Goal: Task Accomplishment & Management: Use online tool/utility

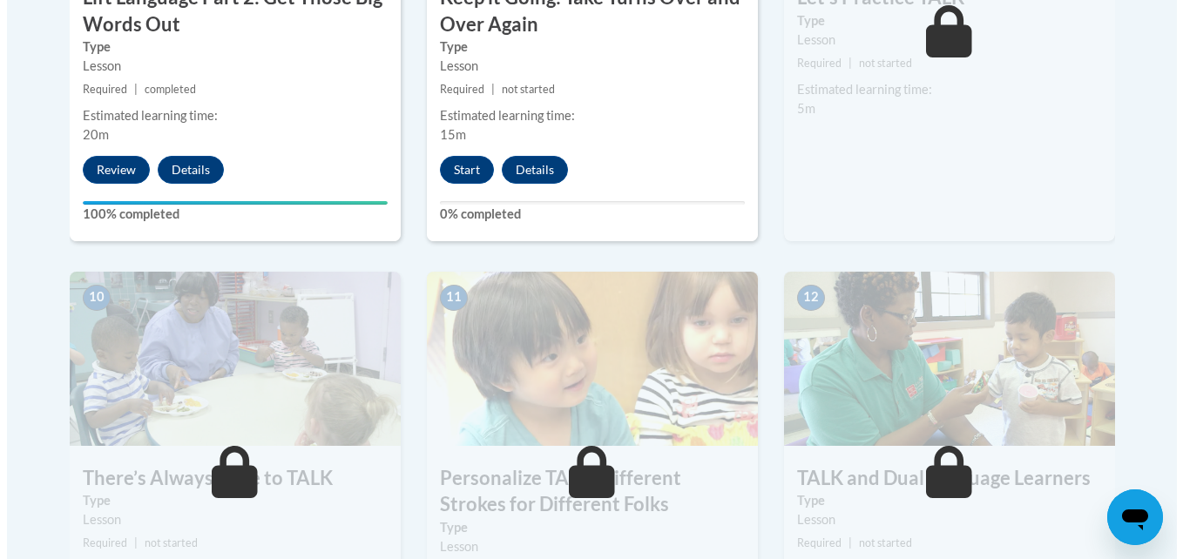
scroll to position [1742, 0]
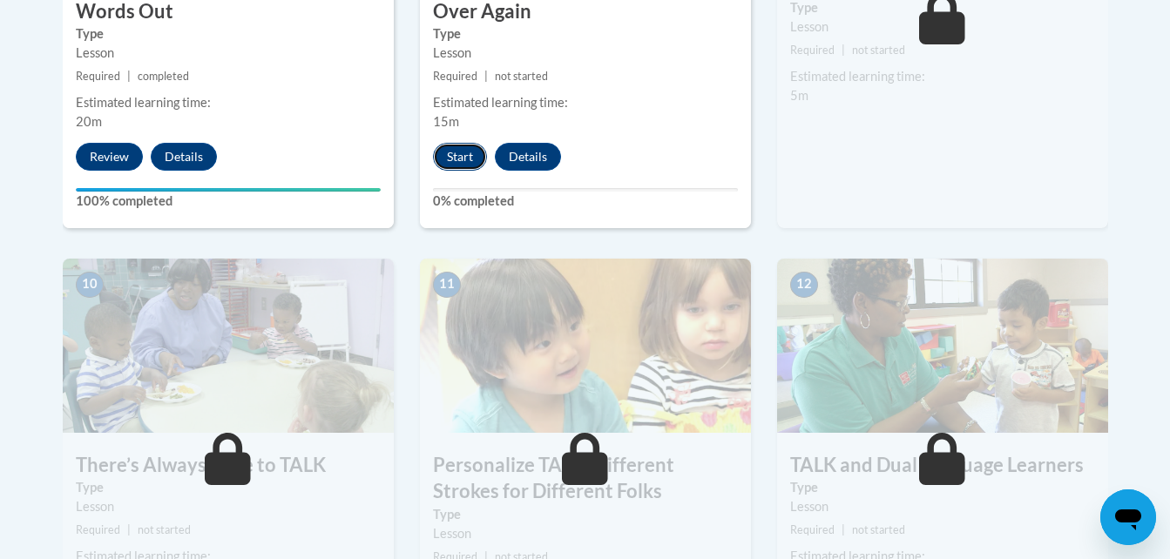
click at [463, 151] on button "Start" at bounding box center [460, 157] width 54 height 28
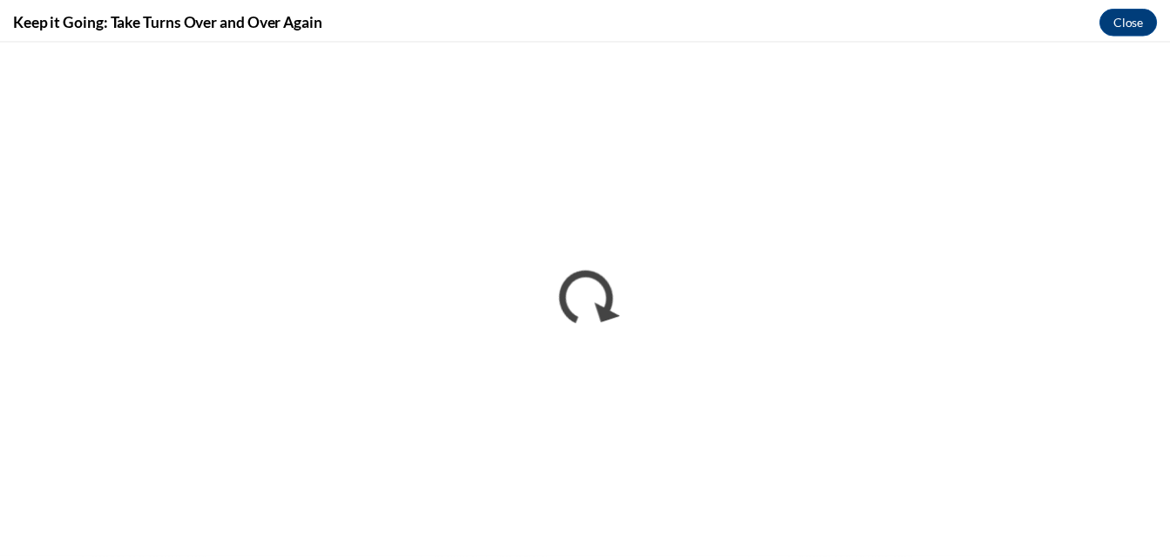
scroll to position [0, 0]
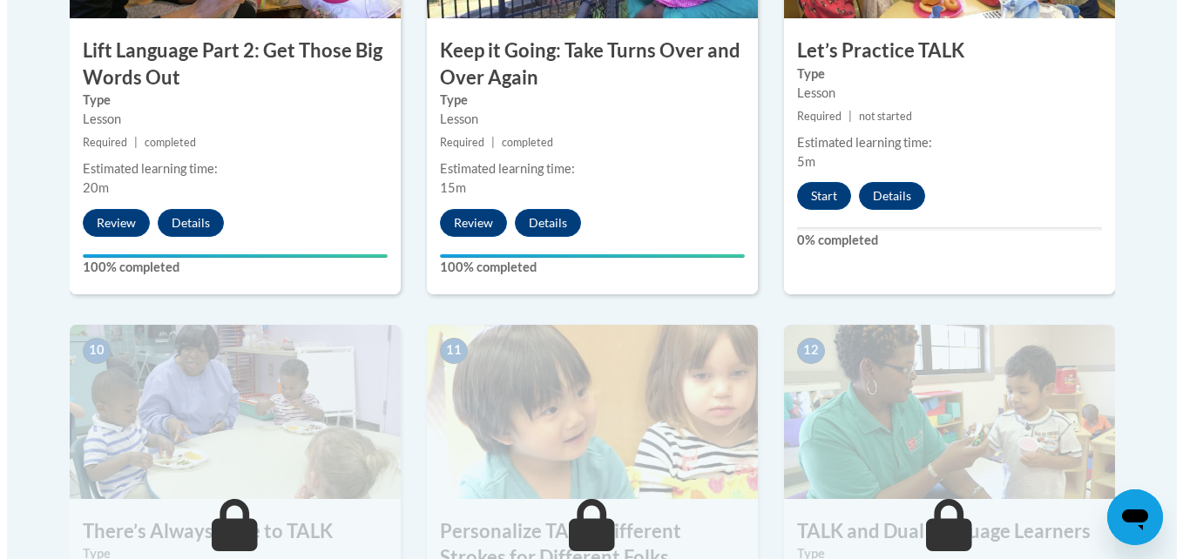
scroll to position [1655, 0]
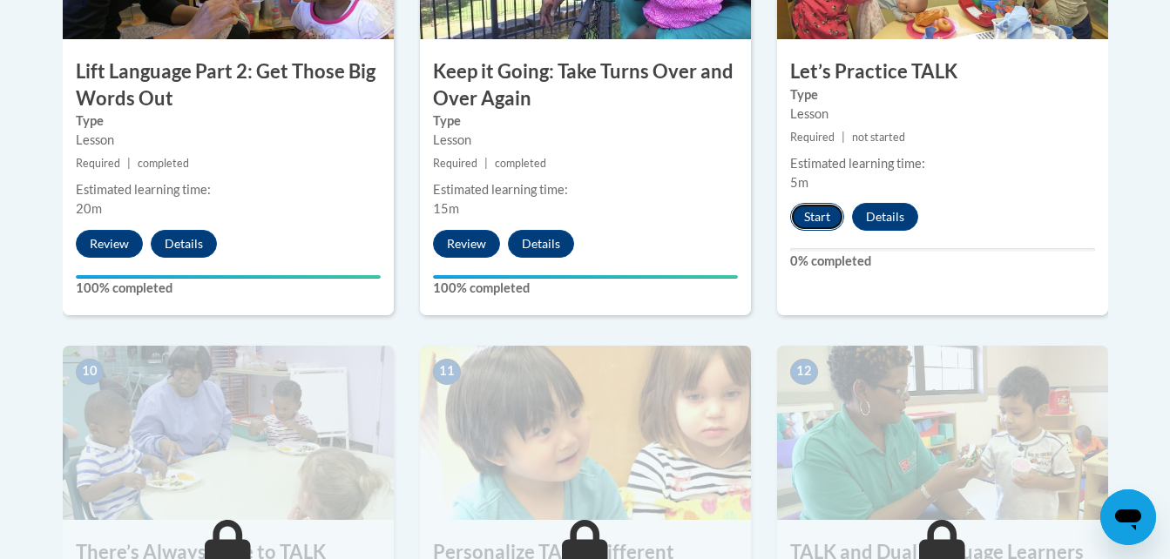
click at [820, 211] on button "Start" at bounding box center [817, 217] width 54 height 28
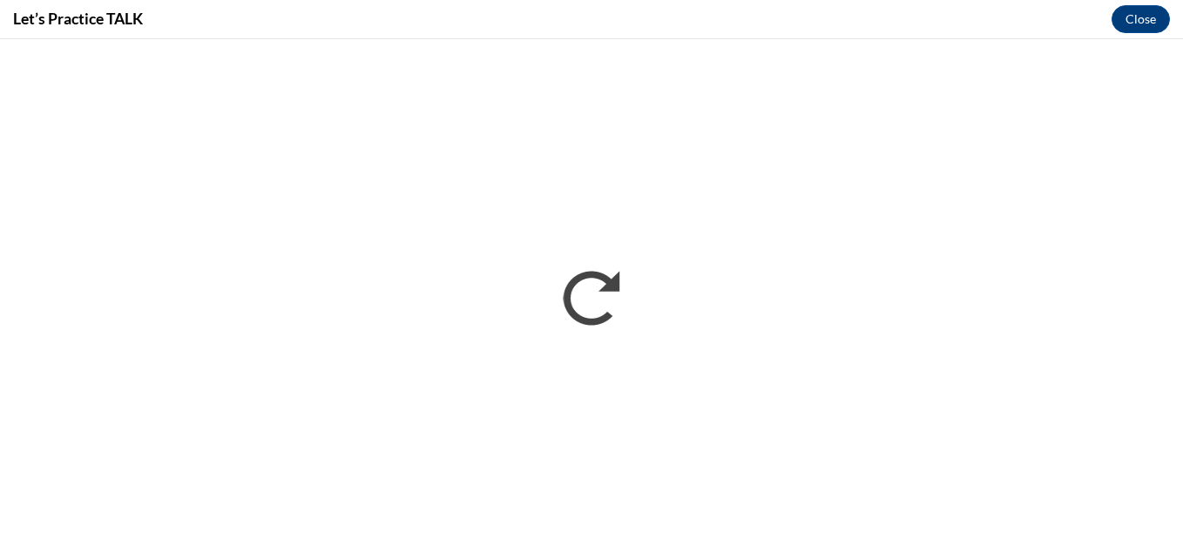
scroll to position [0, 0]
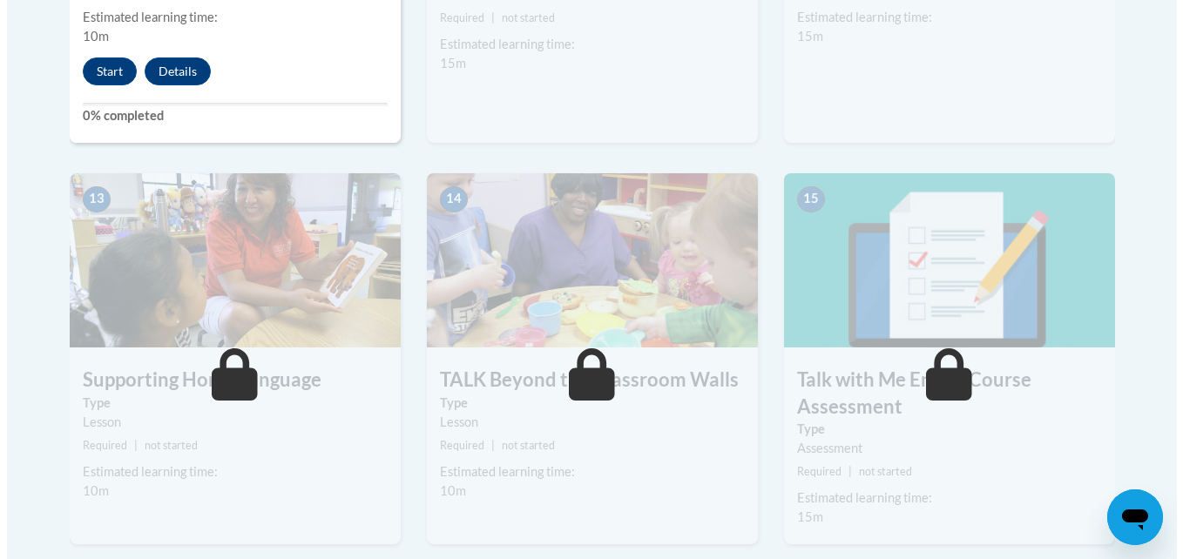
scroll to position [2090, 0]
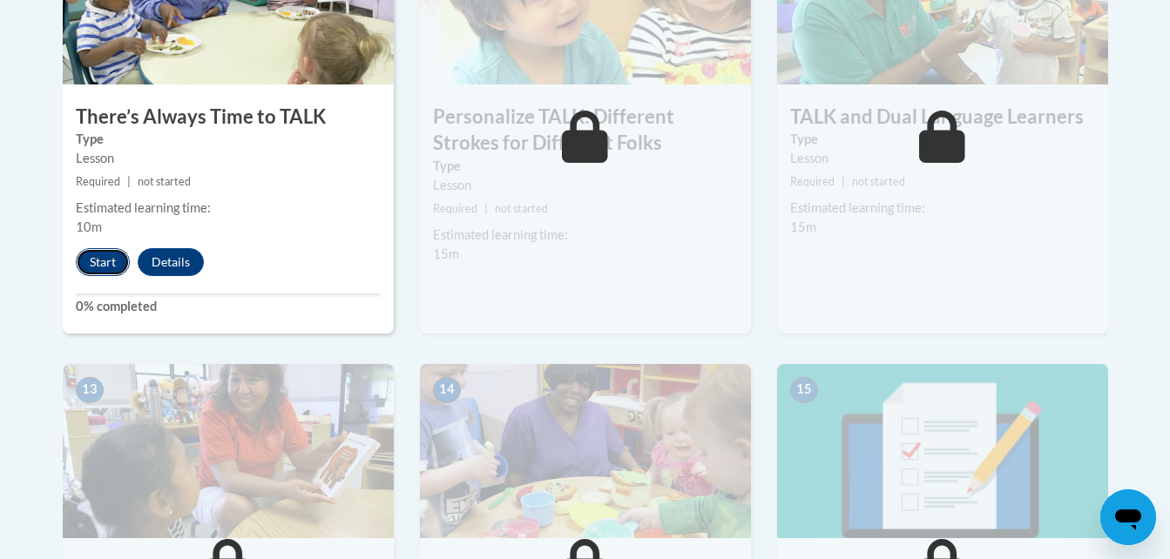
click at [99, 259] on button "Start" at bounding box center [103, 262] width 54 height 28
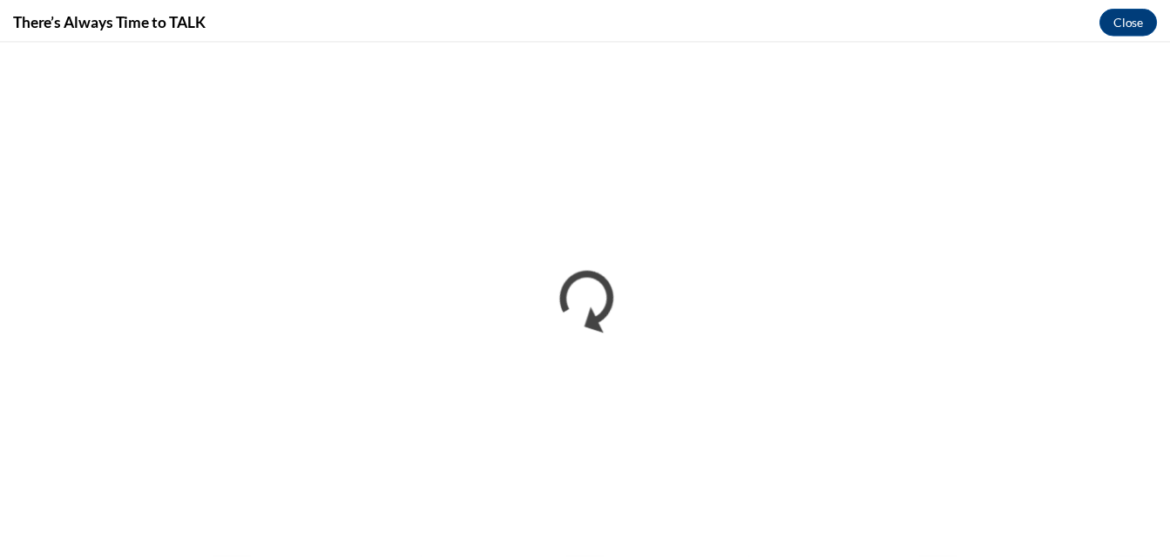
scroll to position [0, 0]
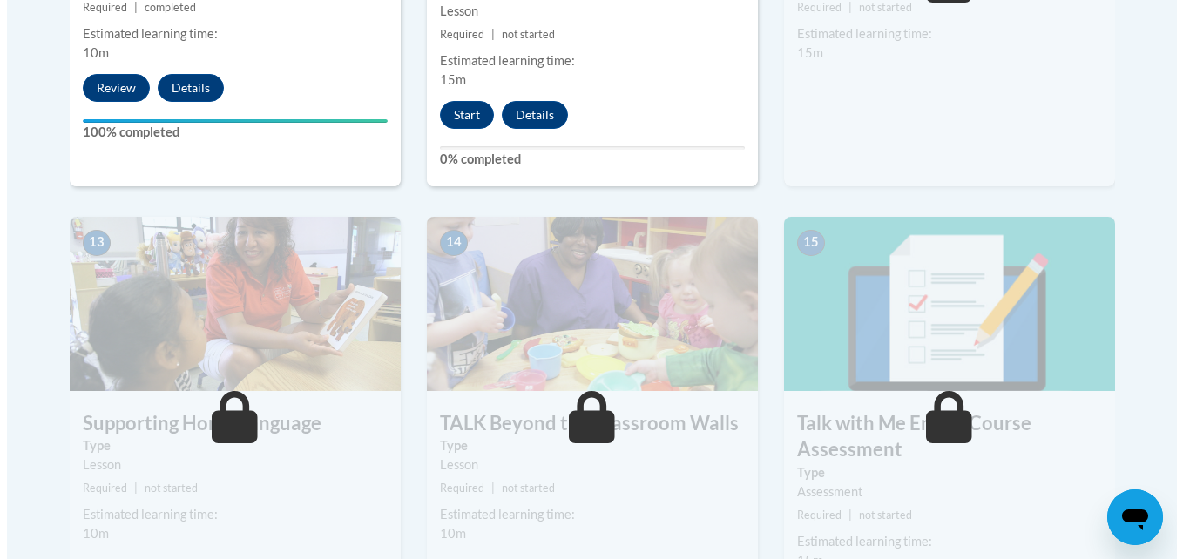
scroll to position [2178, 0]
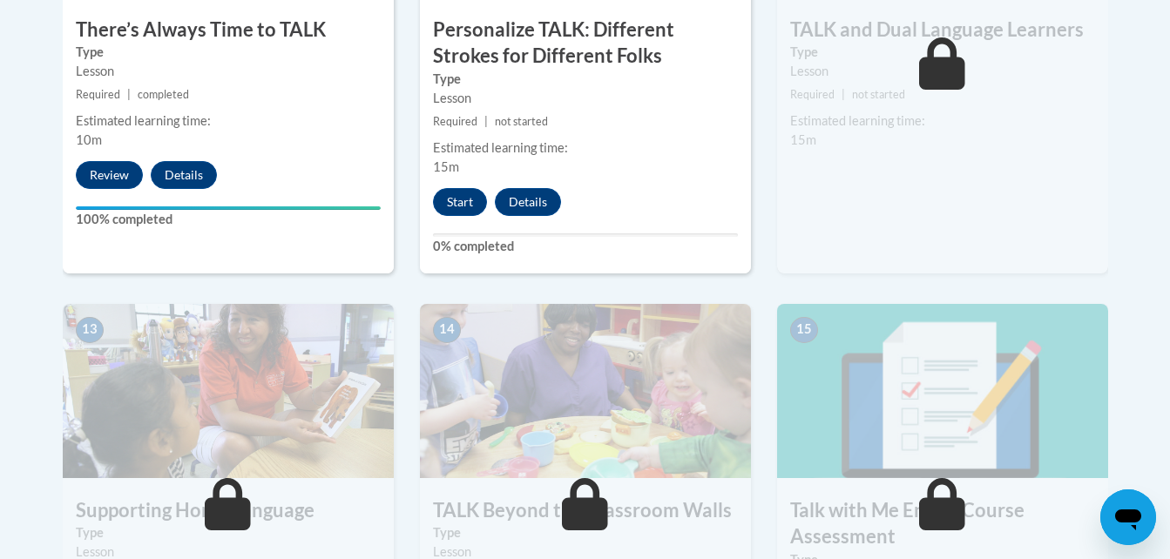
click at [408, 234] on div "11 Personalize TALK: Different Strokes for Different Folks Type Lesson Required…" at bounding box center [585, 63] width 357 height 481
click at [468, 205] on button "Start" at bounding box center [460, 202] width 54 height 28
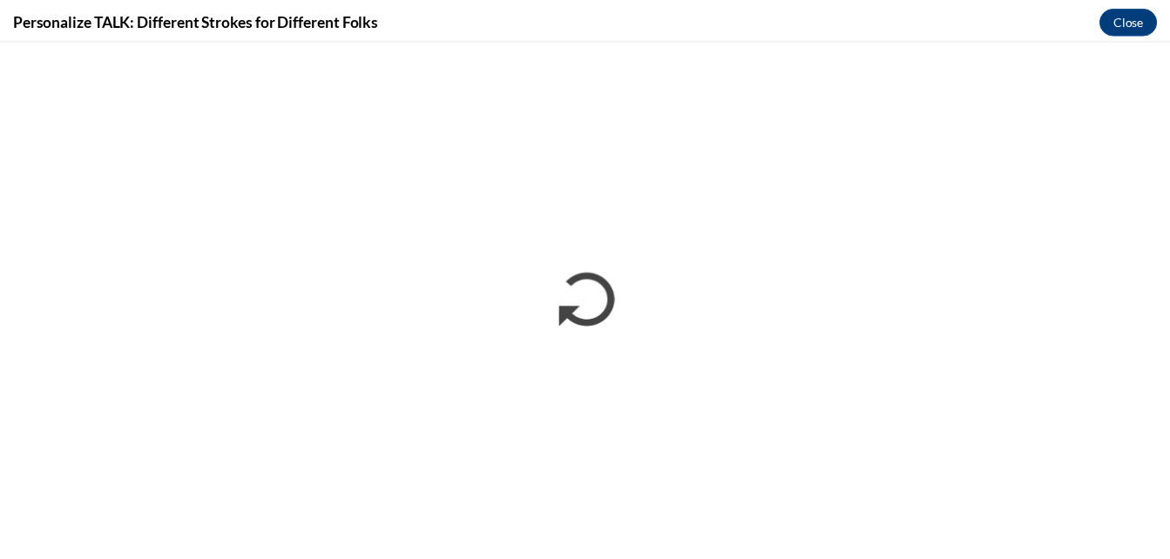
scroll to position [0, 0]
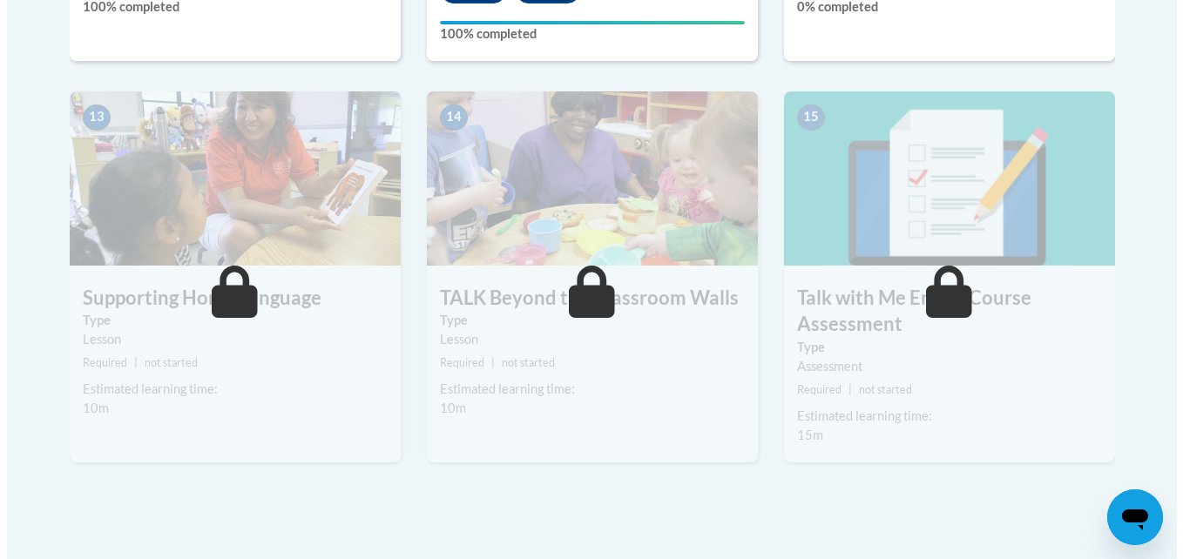
scroll to position [2265, 0]
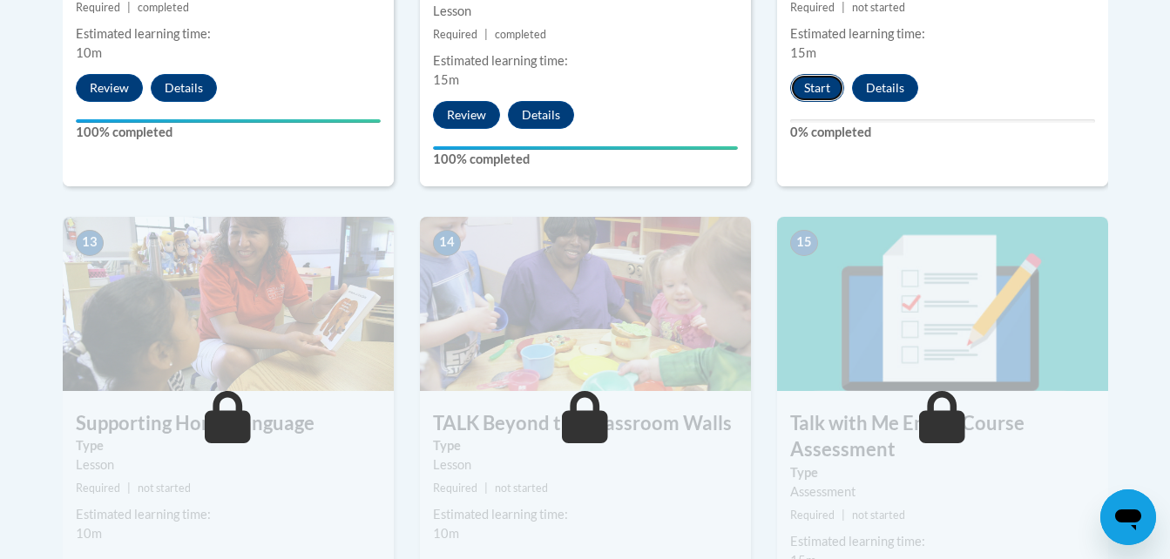
click at [805, 82] on button "Start" at bounding box center [817, 88] width 54 height 28
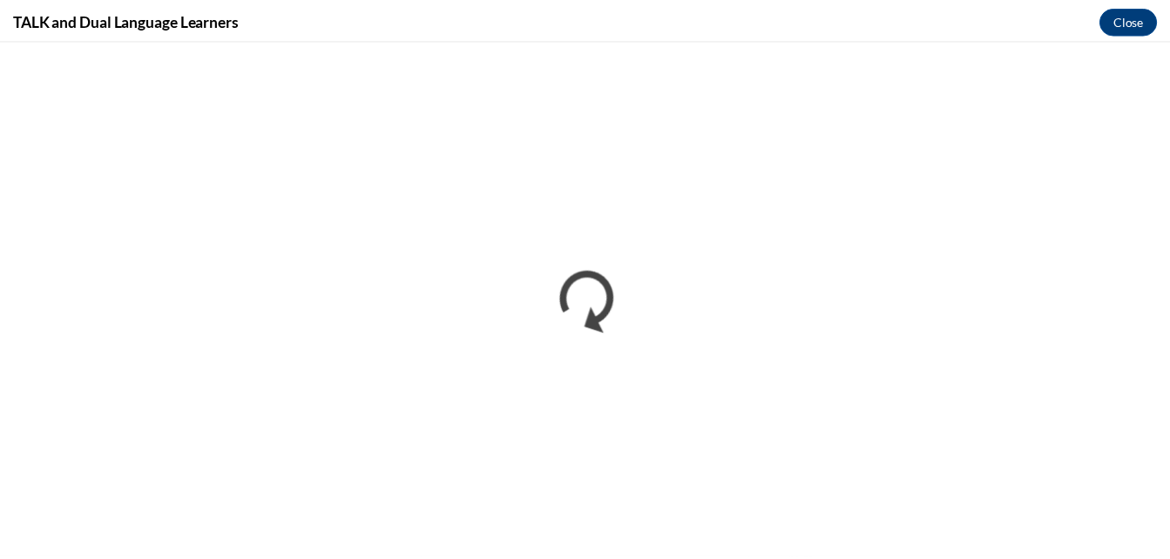
scroll to position [0, 0]
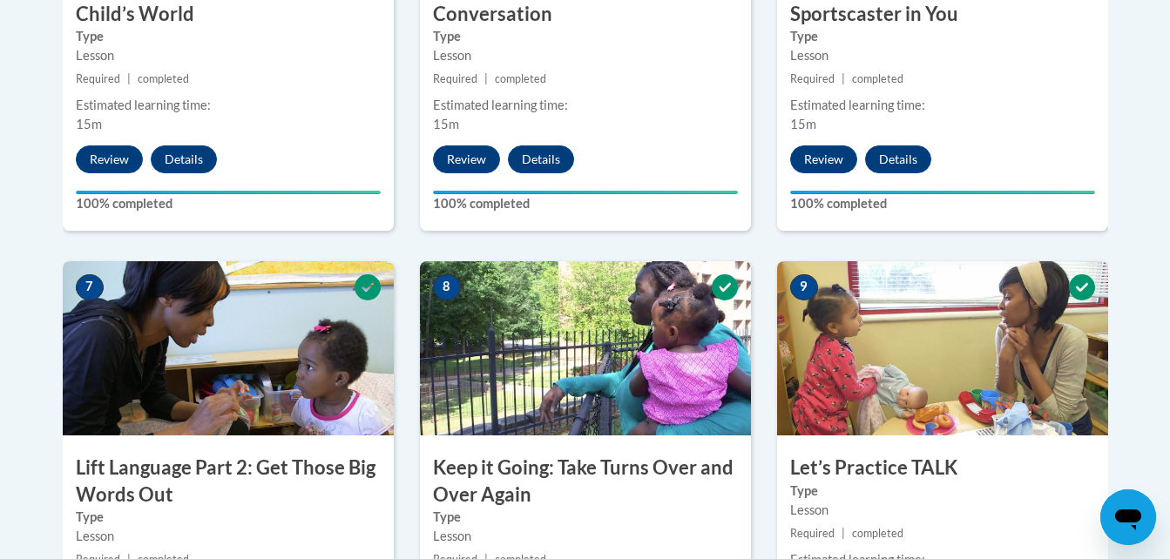
scroll to position [1084, 0]
